Goal: Task Accomplishment & Management: Manage account settings

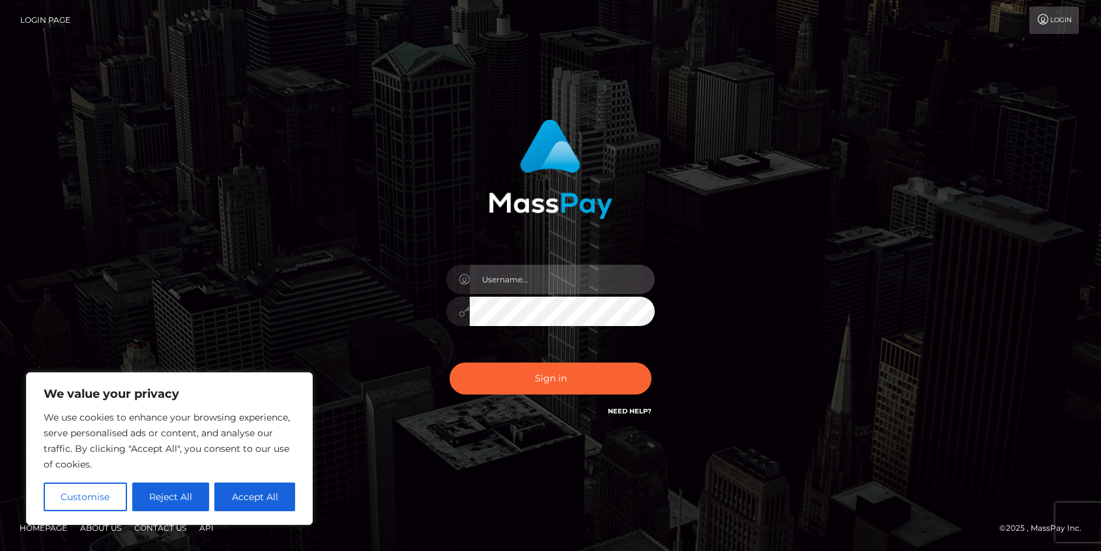
click at [509, 281] on input "text" at bounding box center [562, 279] width 185 height 29
type input "[EMAIL_ADDRESS][DOMAIN_NAME]"
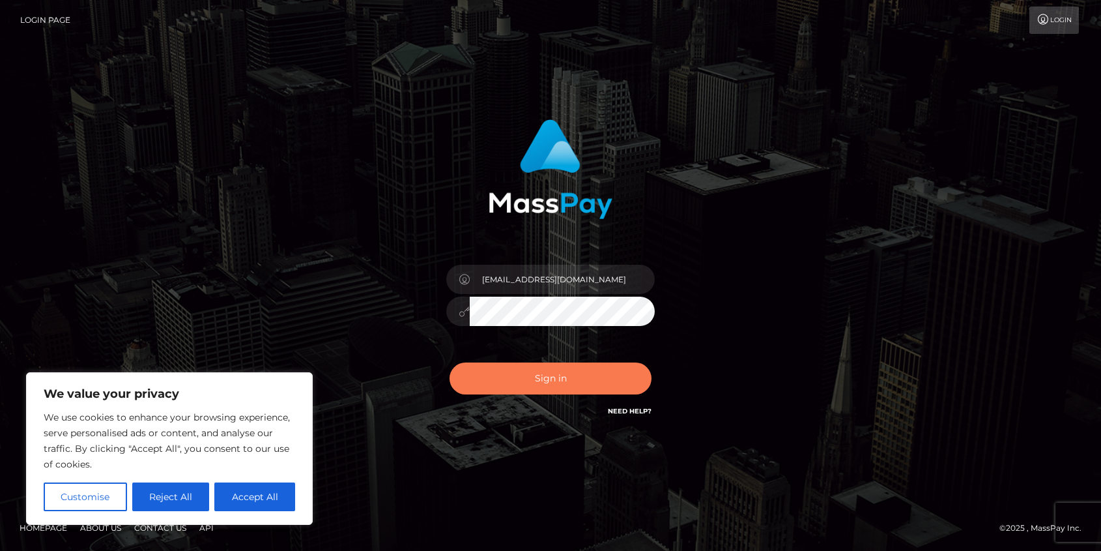
click at [592, 376] on button "Sign in" at bounding box center [551, 378] width 202 height 32
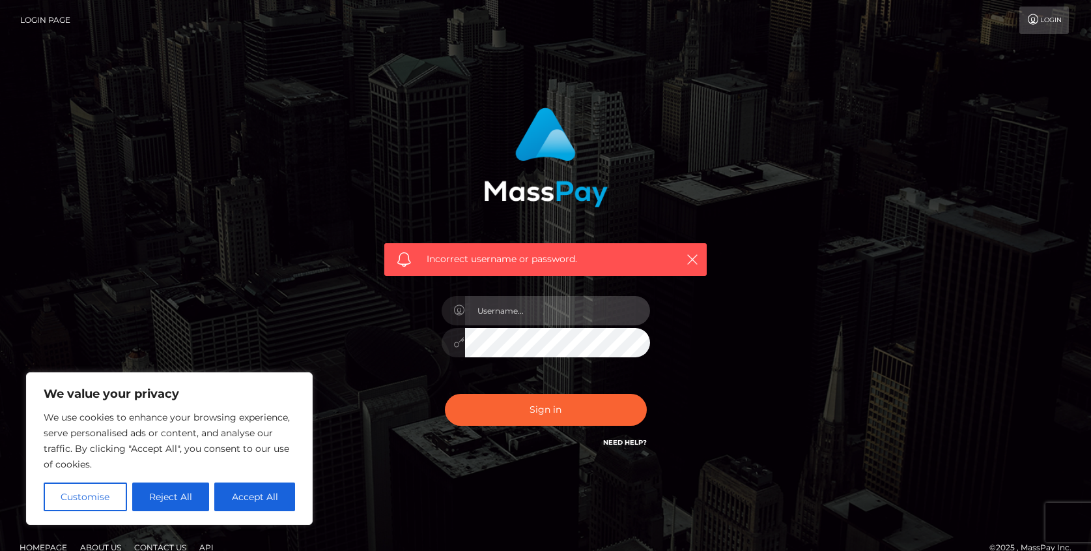
click at [547, 317] on input "text" at bounding box center [557, 310] width 185 height 29
click at [250, 493] on button "Accept All" at bounding box center [254, 496] width 81 height 29
checkbox input "true"
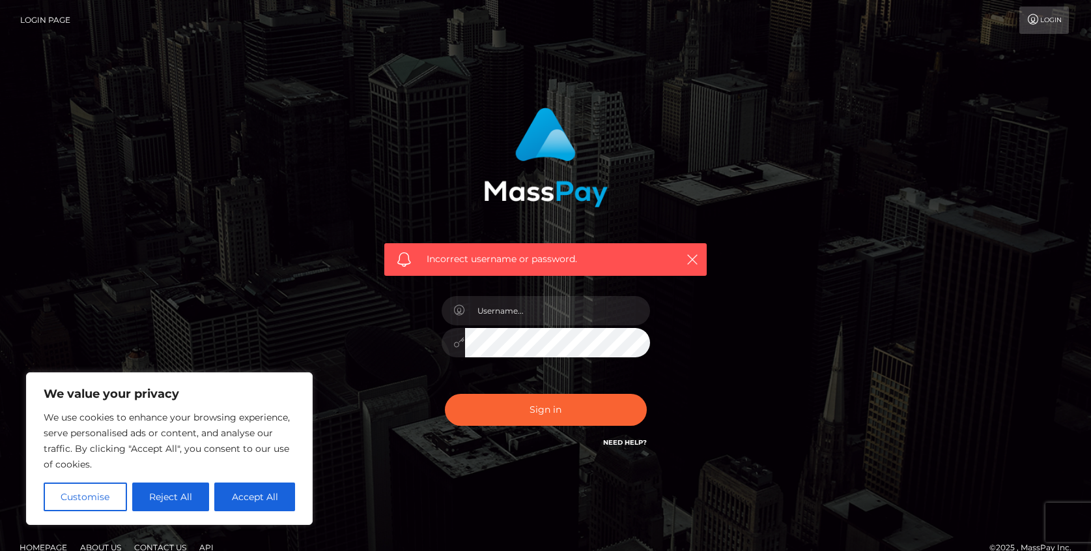
checkbox input "true"
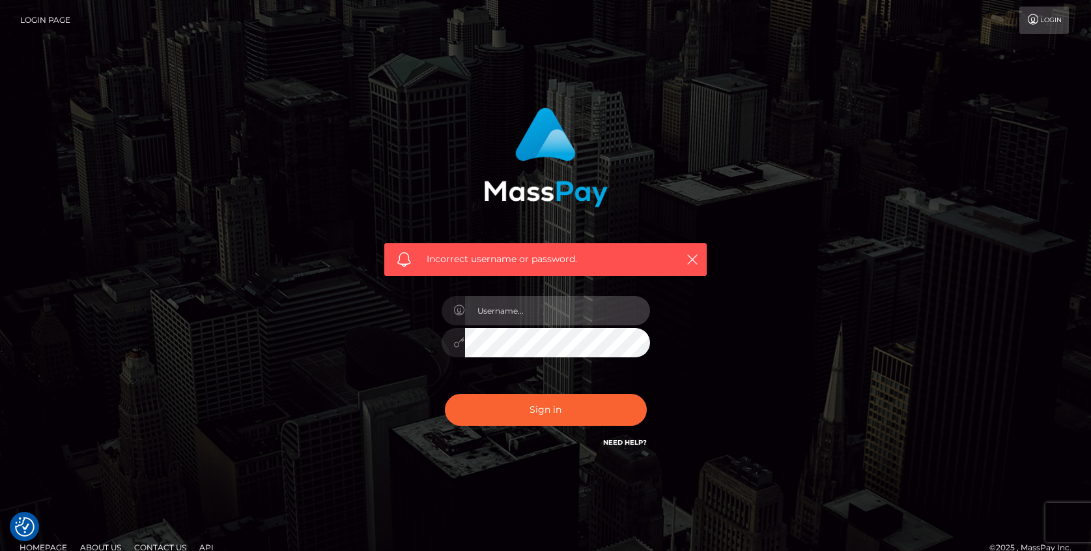
click at [508, 316] on input "text" at bounding box center [557, 310] width 185 height 29
type input "[EMAIL_ADDRESS][DOMAIN_NAME]"
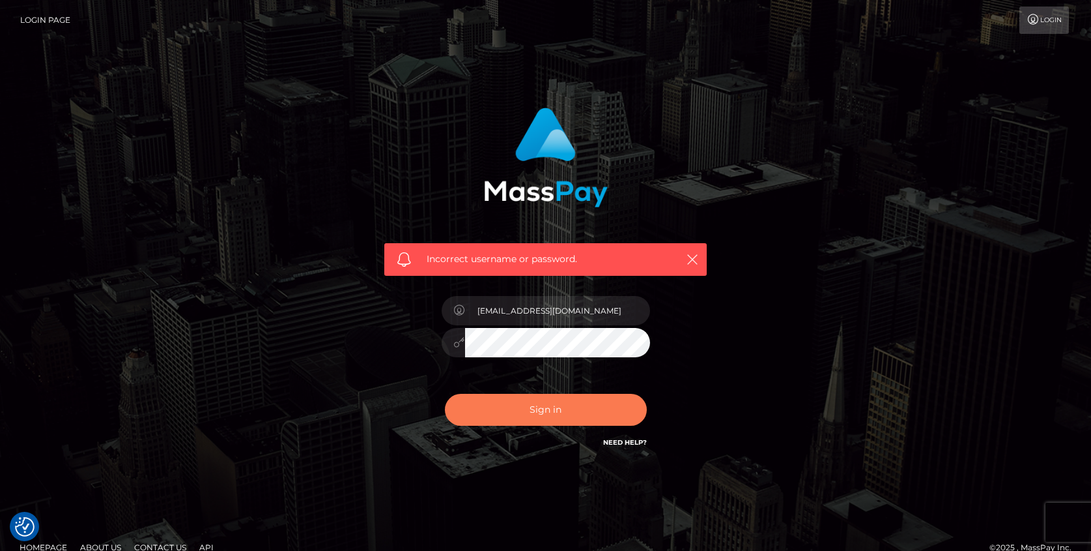
click at [568, 405] on button "Sign in" at bounding box center [546, 409] width 202 height 32
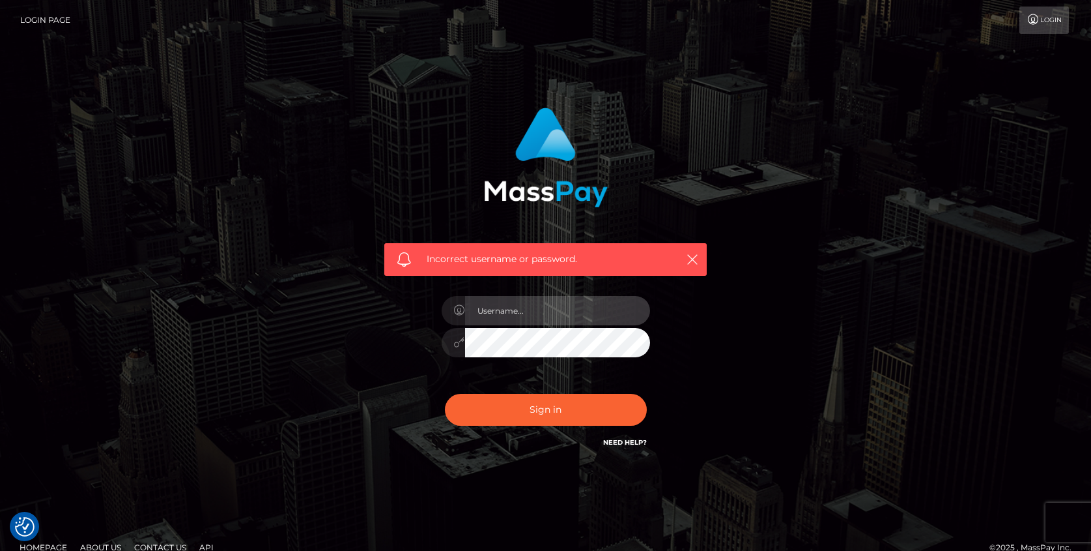
click at [558, 312] on input "text" at bounding box center [557, 310] width 185 height 29
click at [694, 385] on div "Incorrect username or password. [EMAIL_ADDRESS][DOMAIN_NAME]" at bounding box center [546, 279] width 342 height 362
click at [641, 442] on link "Need Help?" at bounding box center [625, 442] width 44 height 8
drag, startPoint x: 595, startPoint y: 315, endPoint x: 422, endPoint y: 318, distance: 173.3
click at [422, 318] on div "Incorrect username or password. [EMAIL_ADDRESS][DOMAIN_NAME]" at bounding box center [546, 279] width 342 height 362
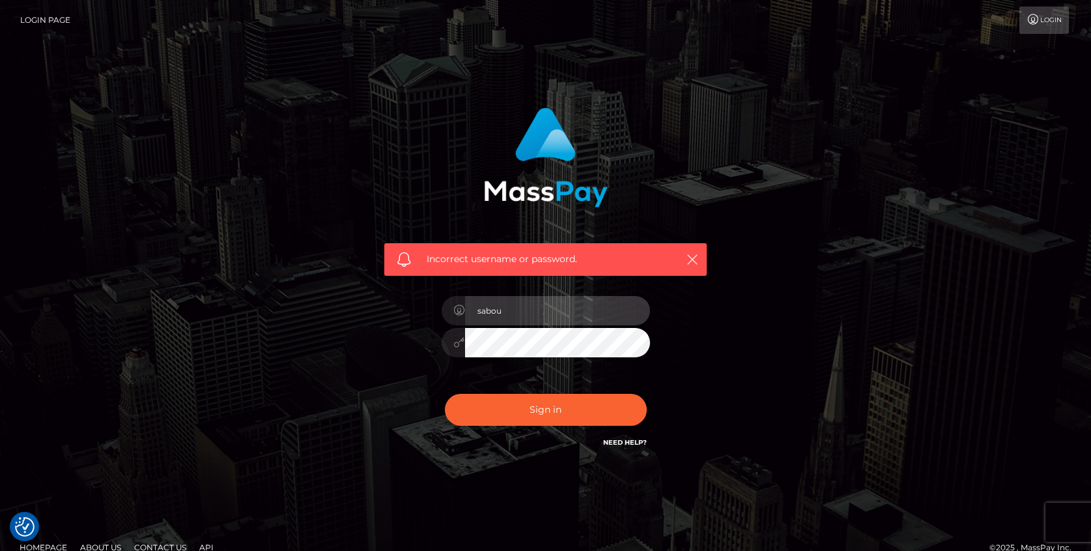
type input "sabourin.k@hotmail.com"
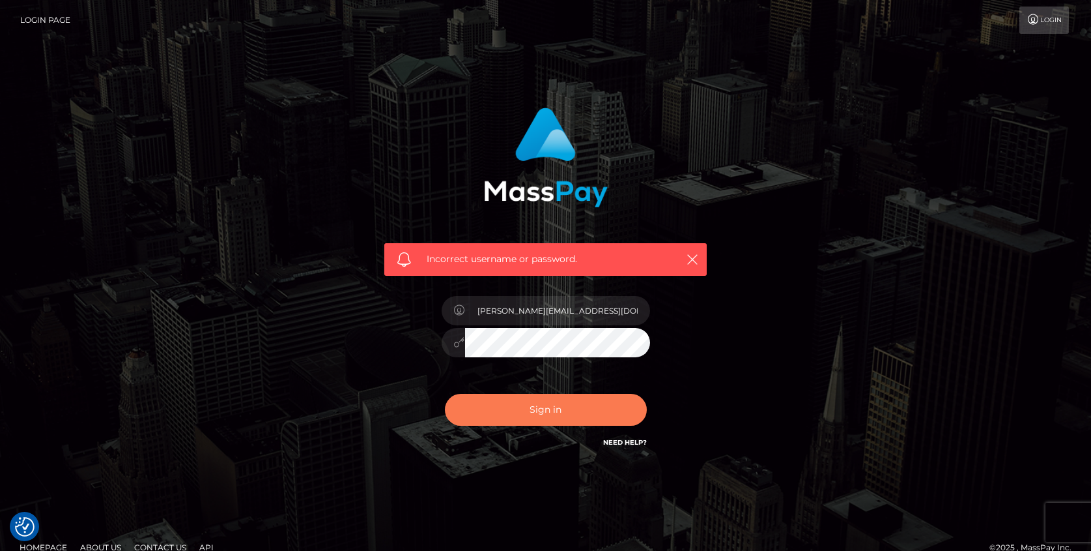
click at [571, 420] on button "Sign in" at bounding box center [546, 409] width 202 height 32
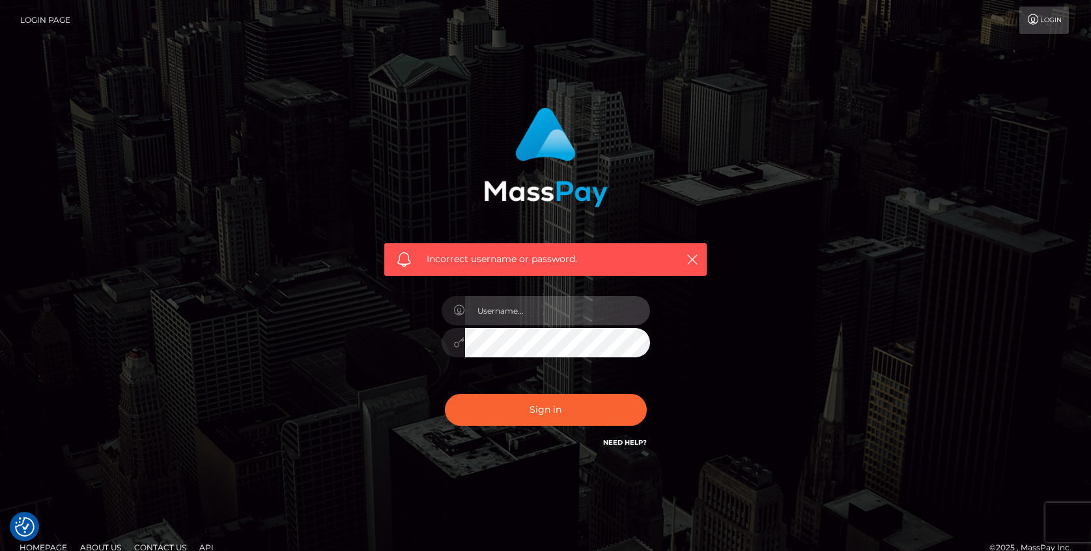
click at [545, 314] on input "text" at bounding box center [557, 310] width 185 height 29
click at [553, 313] on input "text" at bounding box center [557, 310] width 185 height 29
type input "[EMAIL_ADDRESS][DOMAIN_NAME]"
click at [414, 332] on div "Incorrect username or password. [EMAIL_ADDRESS][DOMAIN_NAME]" at bounding box center [546, 279] width 342 height 362
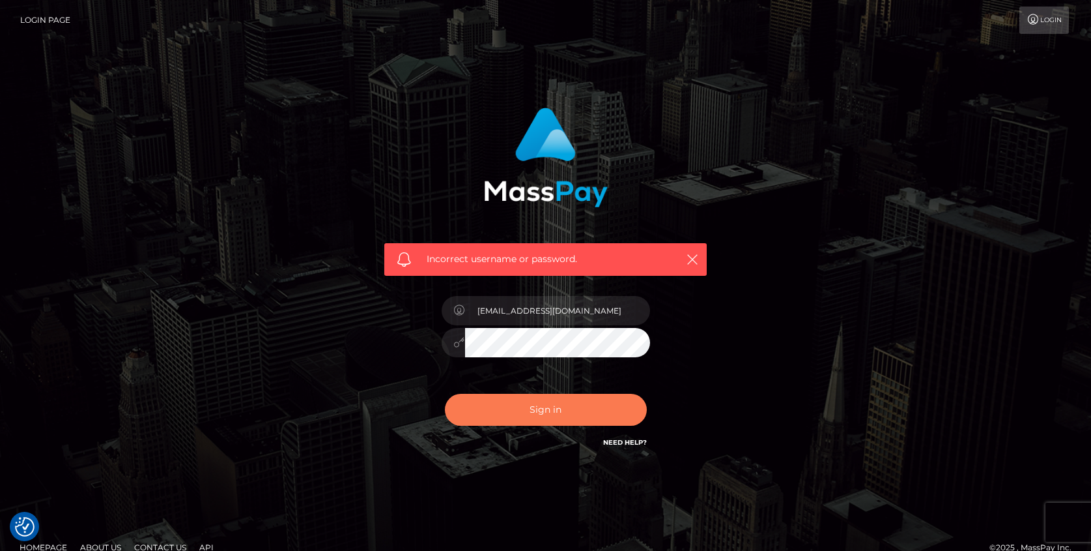
click at [497, 408] on button "Sign in" at bounding box center [546, 409] width 202 height 32
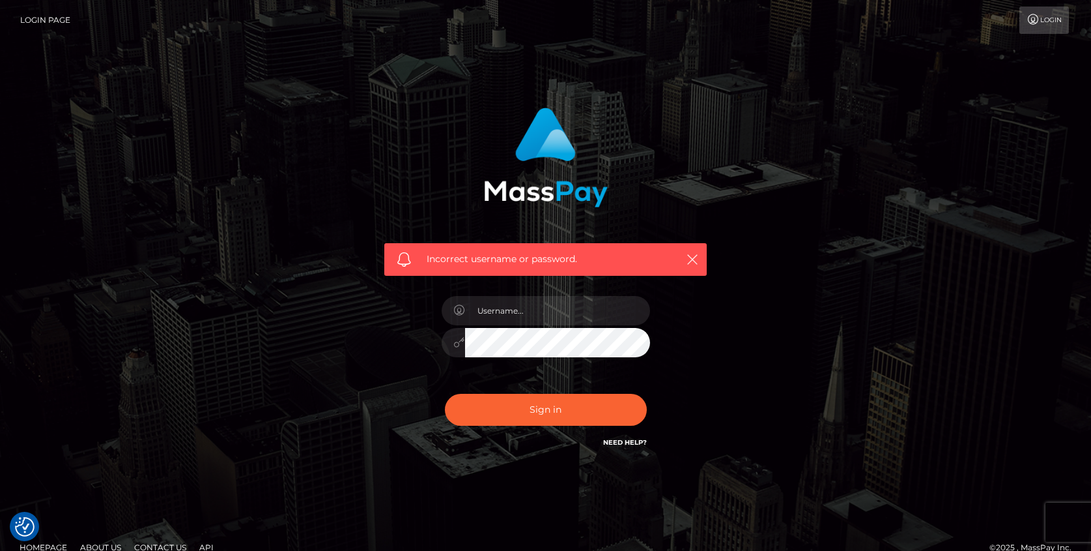
click at [622, 444] on link "Need Help?" at bounding box center [625, 442] width 44 height 8
click at [623, 438] on link "Need Help?" at bounding box center [625, 442] width 44 height 8
